Goal: Download file/media

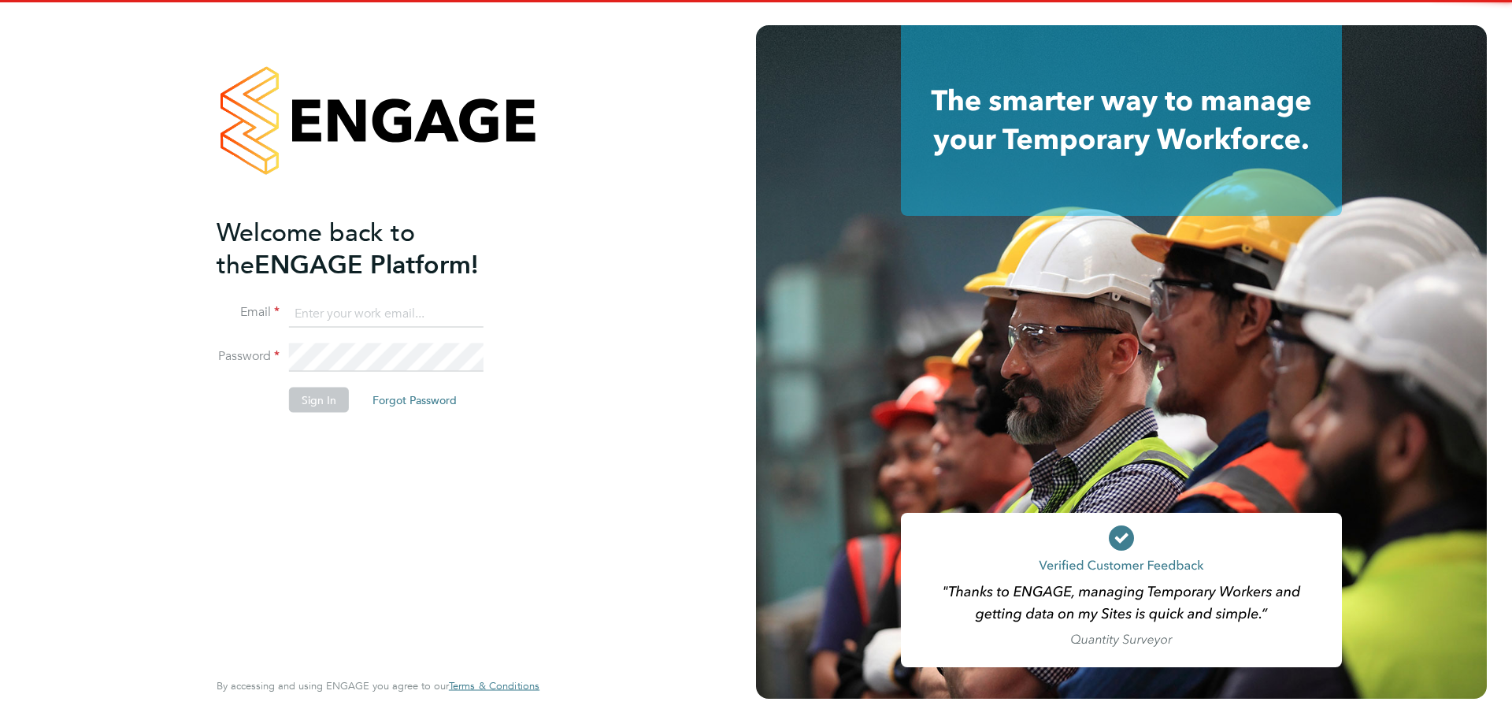
type input "operations@bold.co.uk"
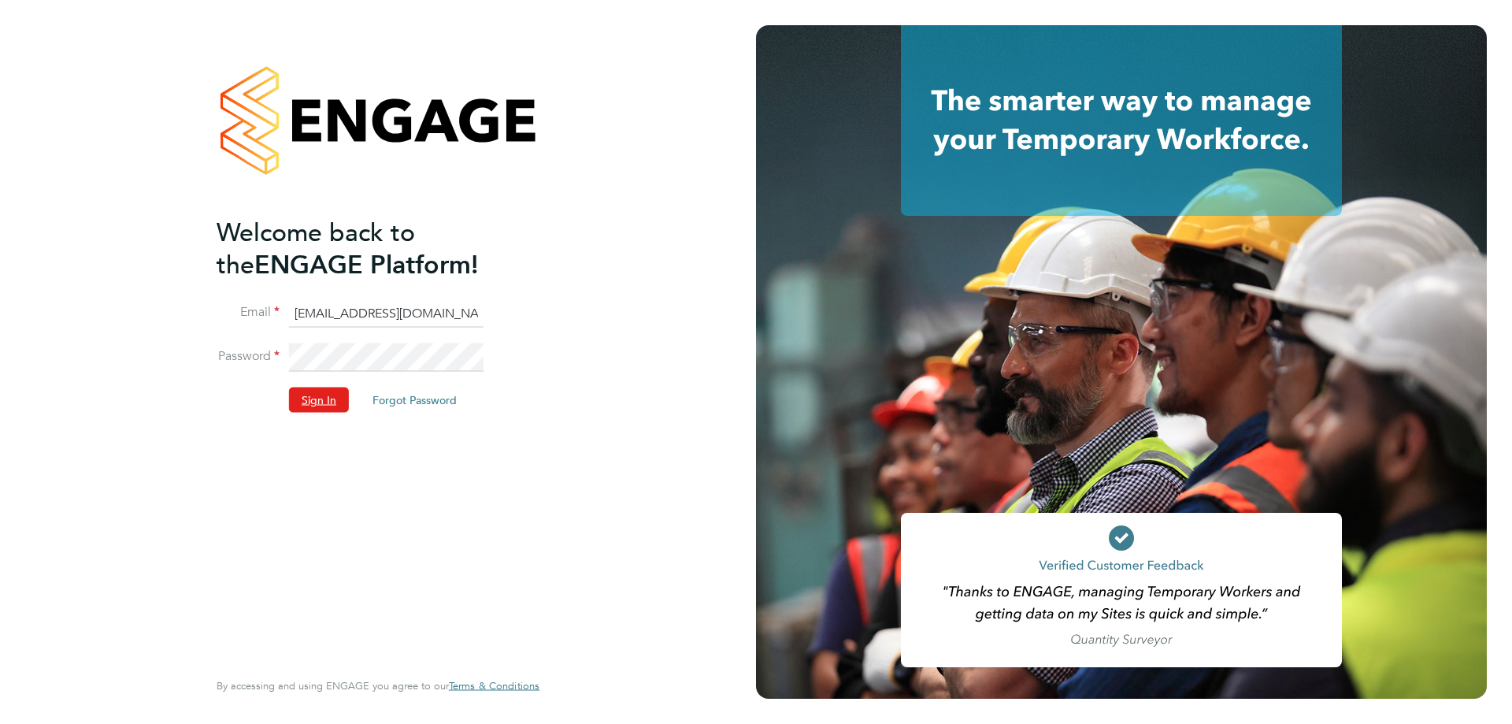
drag, startPoint x: 319, startPoint y: 388, endPoint x: 320, endPoint y: 402, distance: 13.5
click at [319, 391] on button "Sign In" at bounding box center [319, 399] width 60 height 25
click at [320, 402] on div "Sorry, we are having problems connecting to our services." at bounding box center [378, 362] width 756 height 724
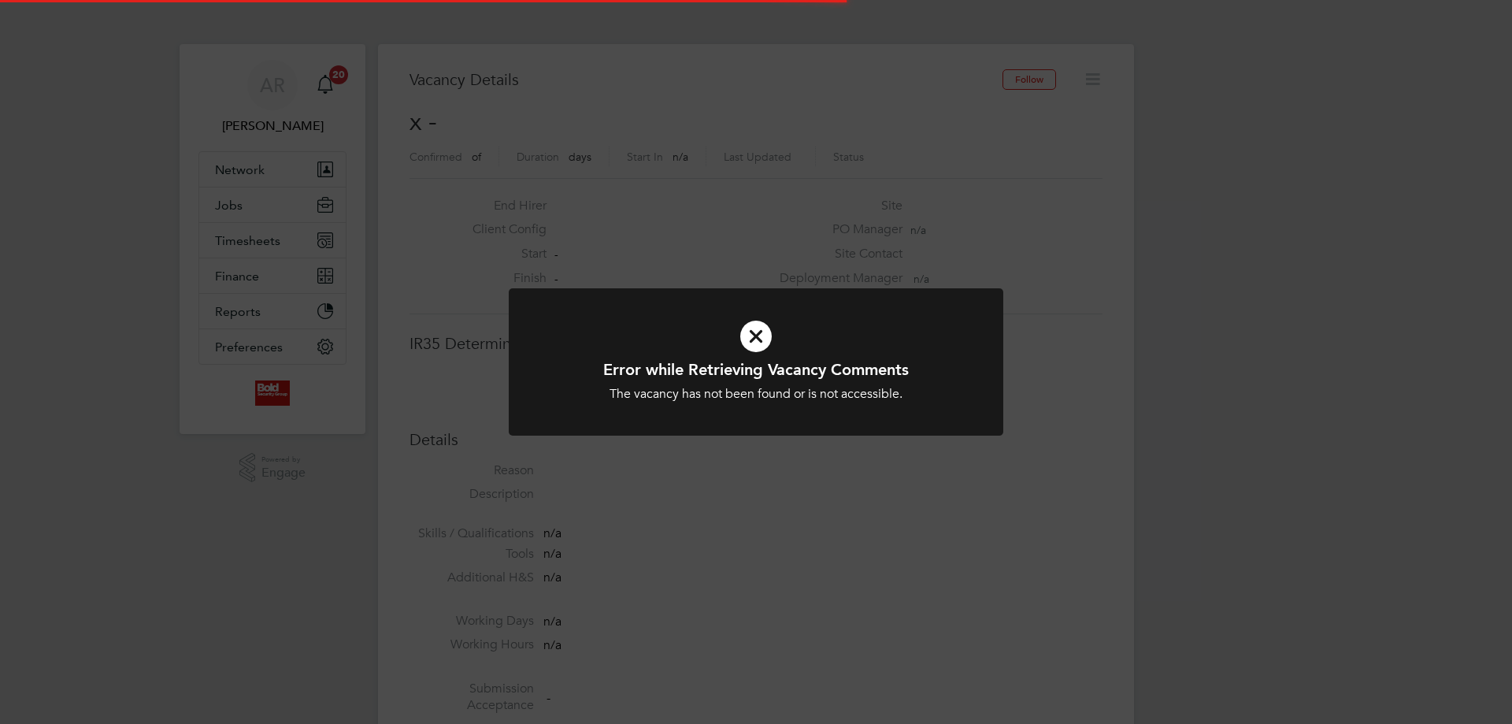
scroll to position [25, 339]
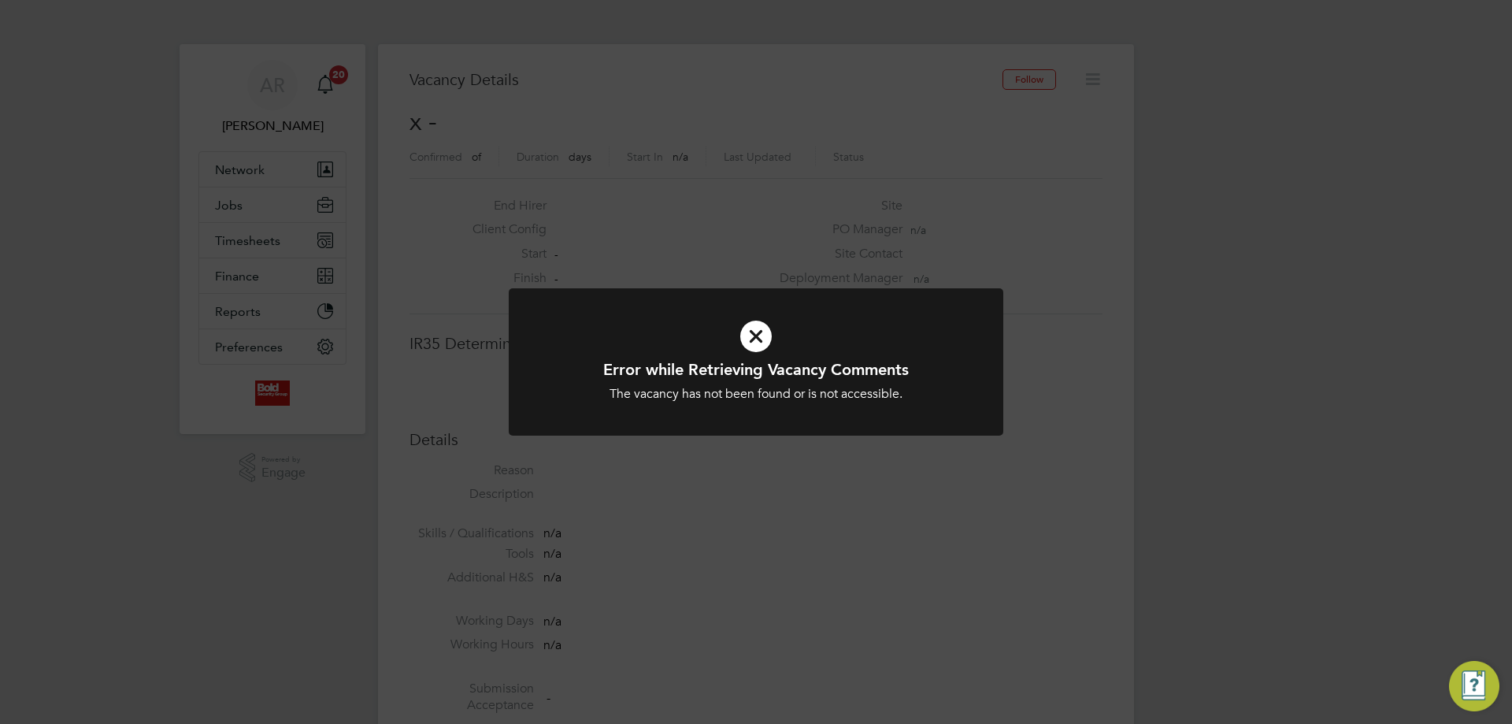
click at [223, 166] on div "Error while Retrieving Vacancy Comments The vacancy has not been found or is no…" at bounding box center [756, 362] width 1512 height 724
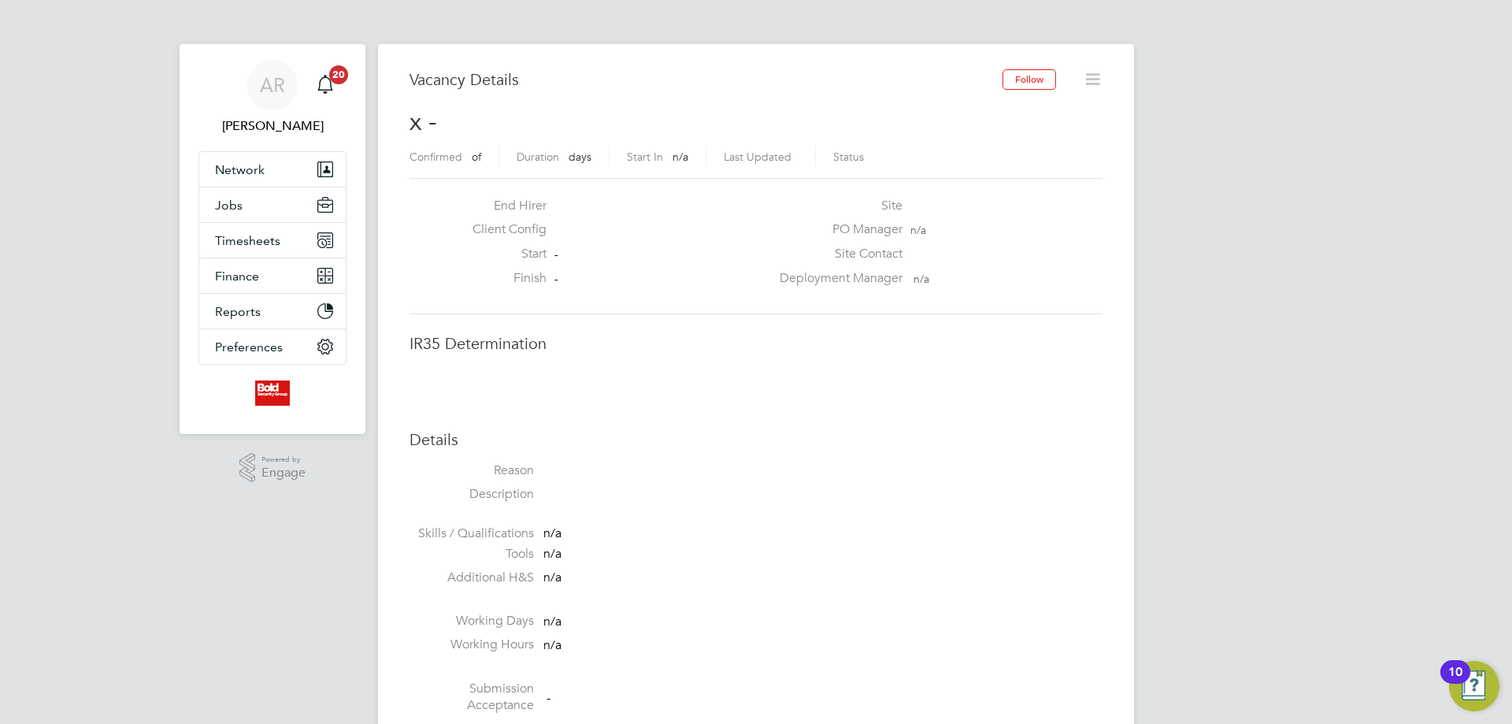
click at [238, 166] on span "Network" at bounding box center [240, 169] width 50 height 15
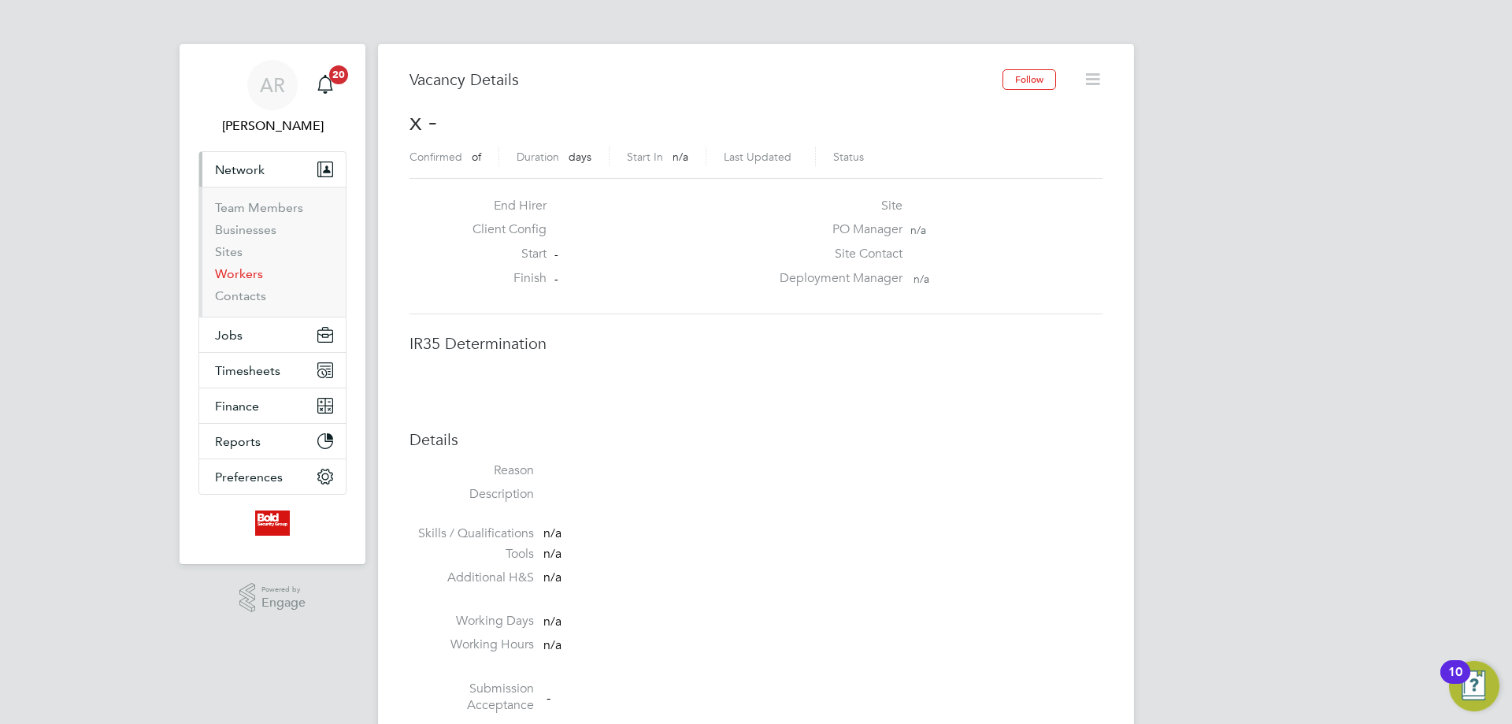
click at [243, 276] on link "Workers" at bounding box center [239, 273] width 48 height 15
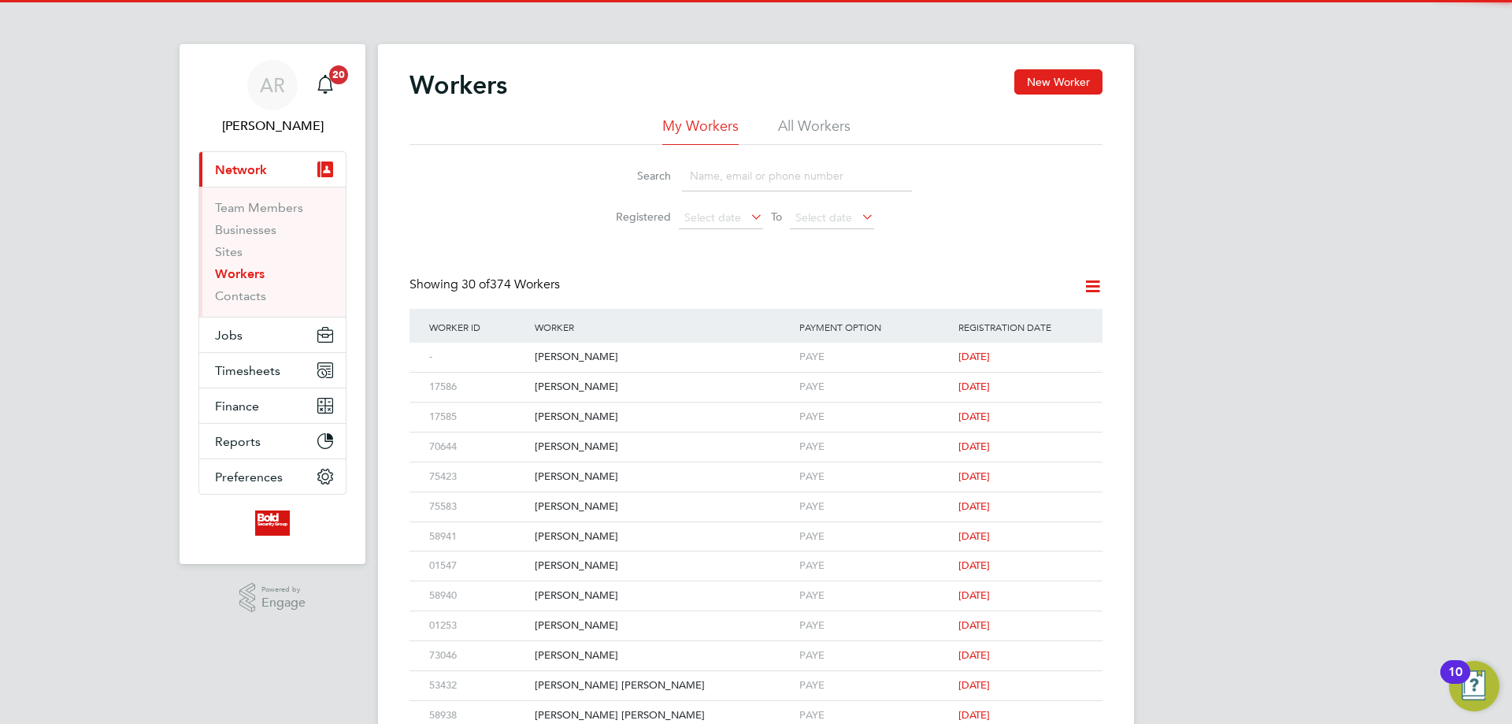
click at [754, 170] on input at bounding box center [797, 176] width 230 height 31
paste input "1018724913959940"
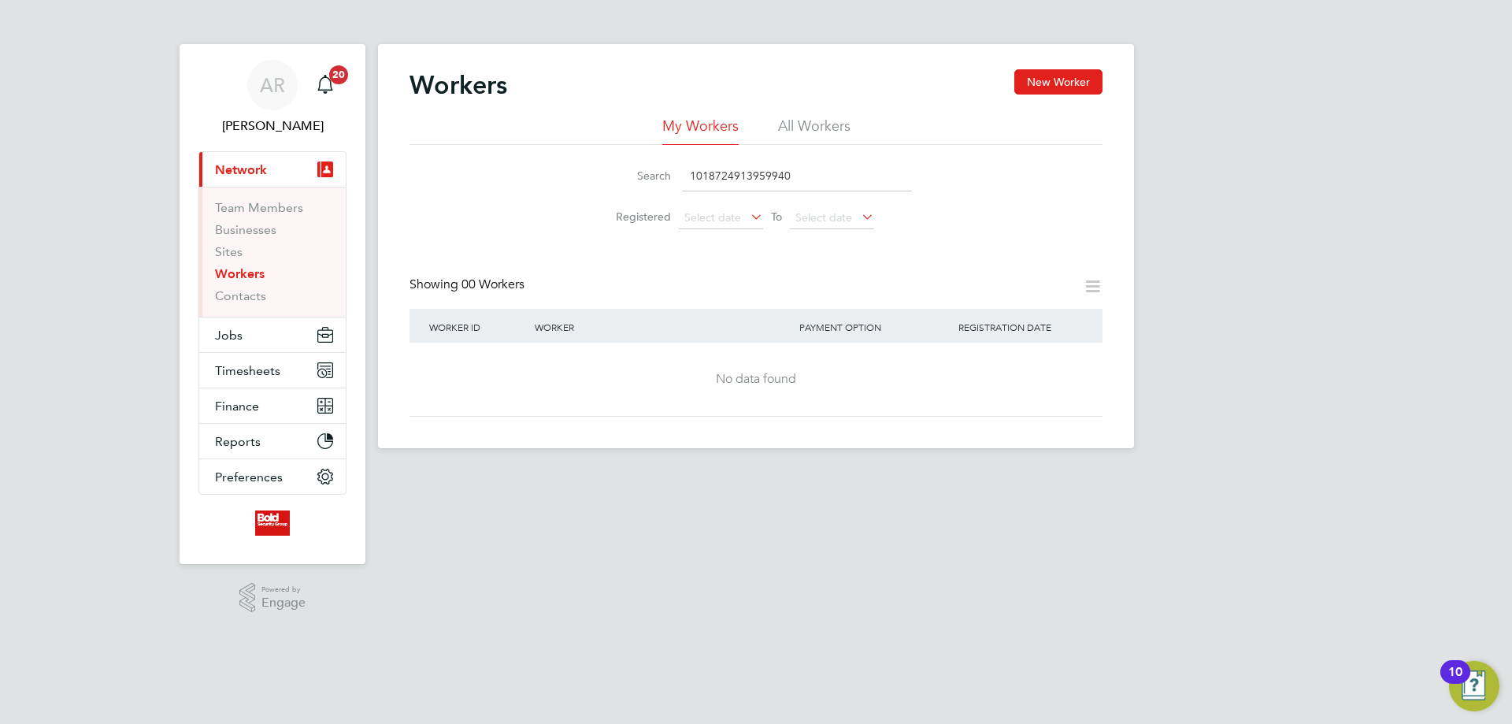
drag, startPoint x: 786, startPoint y: 170, endPoint x: 554, endPoint y: 166, distance: 231.5
click at [559, 166] on div "Search 1018724913959940 Registered Select date To Select date" at bounding box center [755, 191] width 693 height 92
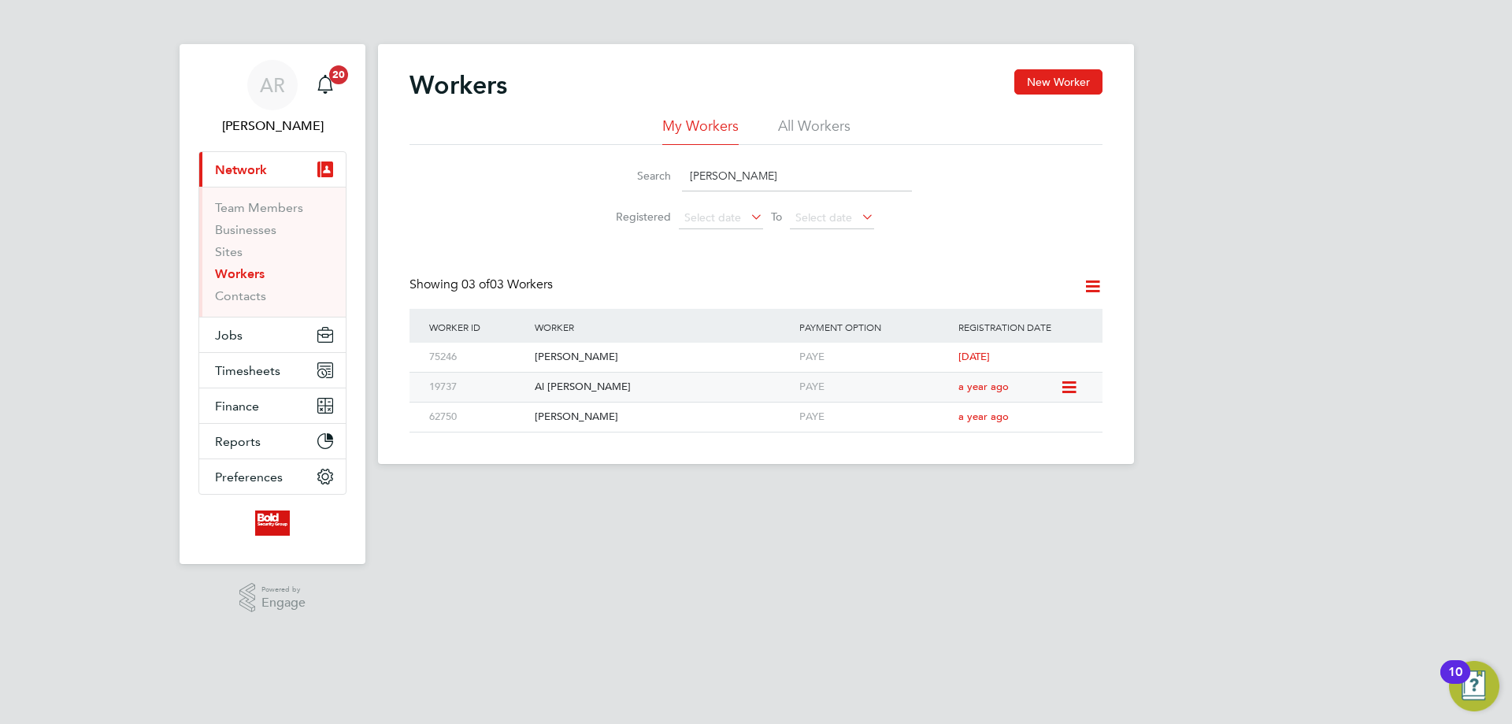
type input "kamal"
click at [567, 417] on div "[PERSON_NAME]" at bounding box center [663, 416] width 265 height 29
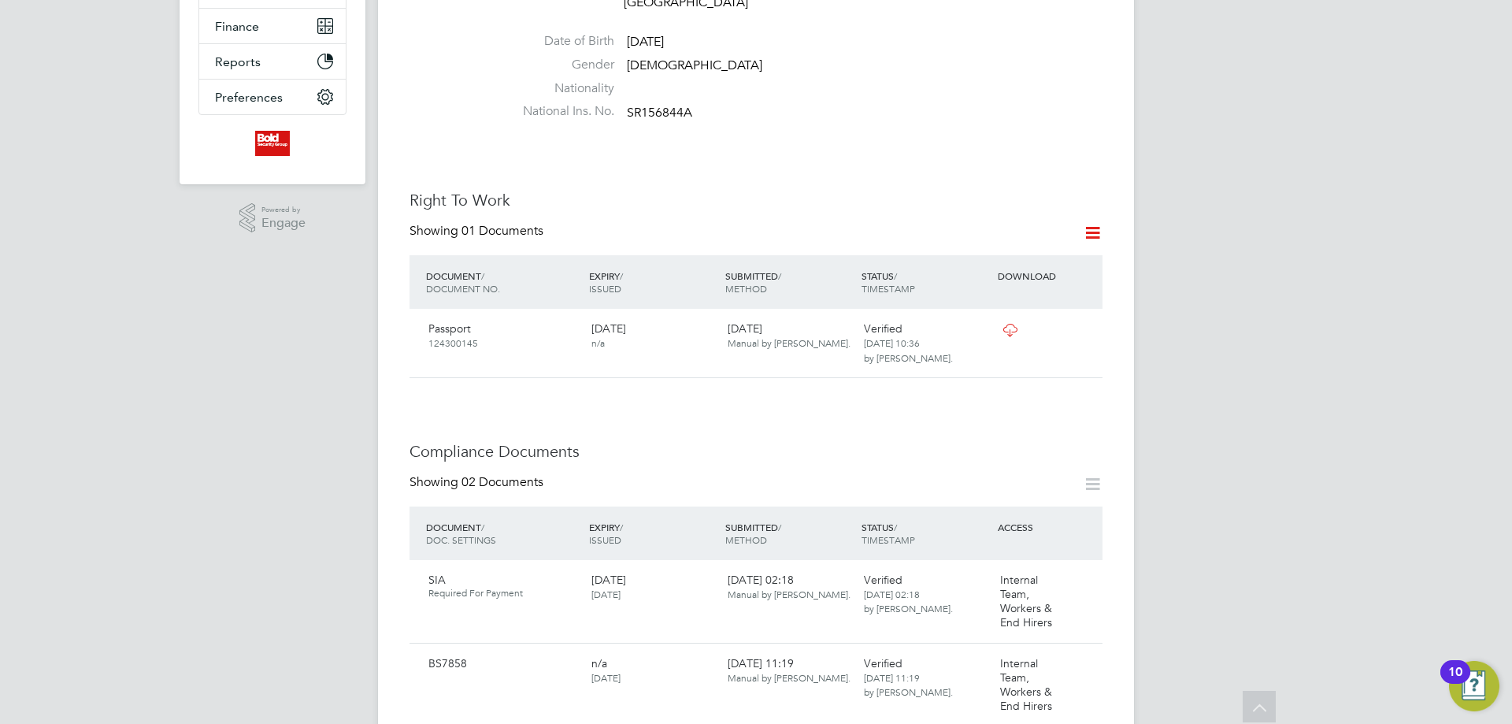
scroll to position [630, 0]
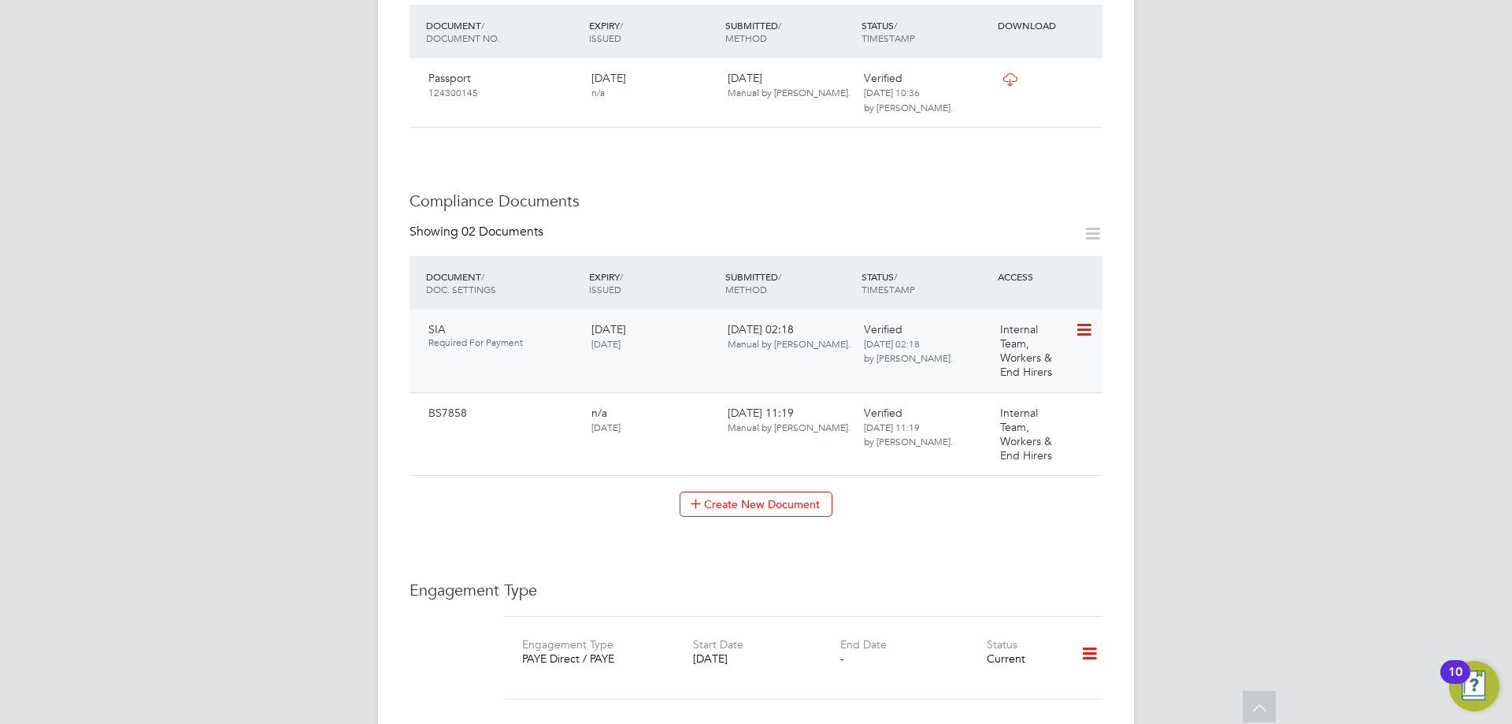
click at [433, 322] on span "SIA" at bounding box center [436, 329] width 17 height 14
click at [440, 322] on span "SIA" at bounding box center [436, 329] width 17 height 14
click at [853, 323] on div "[DATE] 02:18 Manual by [PERSON_NAME]." at bounding box center [789, 336] width 136 height 41
click at [1081, 320] on icon at bounding box center [1083, 329] width 16 height 19
click at [1007, 369] on li "Download Document" at bounding box center [1027, 374] width 125 height 22
